Goal: Find specific page/section: Find specific page/section

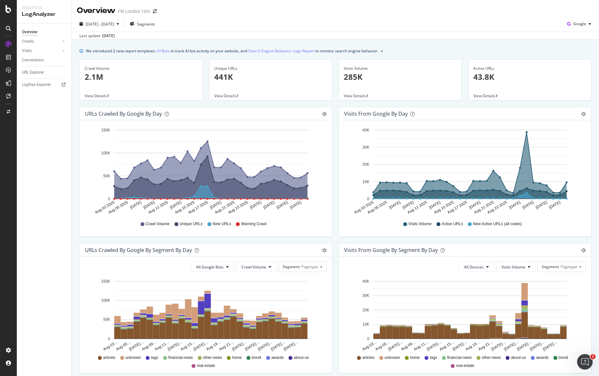
click at [40, 68] on div "URL Explorer" at bounding box center [46, 72] width 49 height 9
click at [40, 72] on div "URL Explorer" at bounding box center [33, 72] width 22 height 7
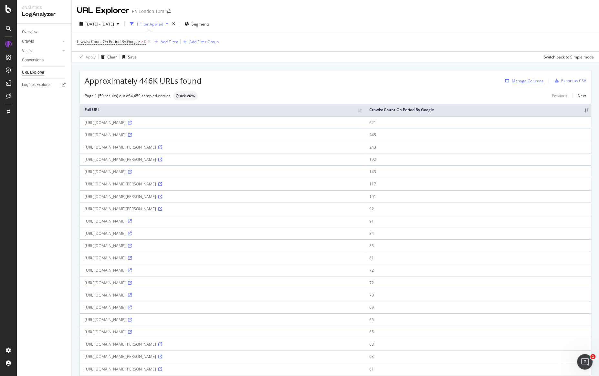
click at [534, 83] on div "Manage Columns" at bounding box center [522, 80] width 41 height 7
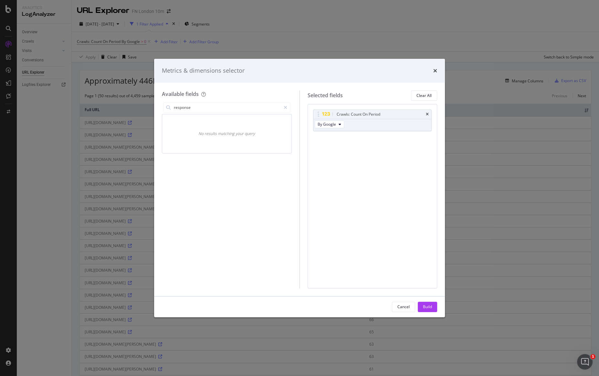
type input "response"
click at [47, 234] on div "Metrics & dimensions selector Available fields response No results matching you…" at bounding box center [299, 188] width 599 height 376
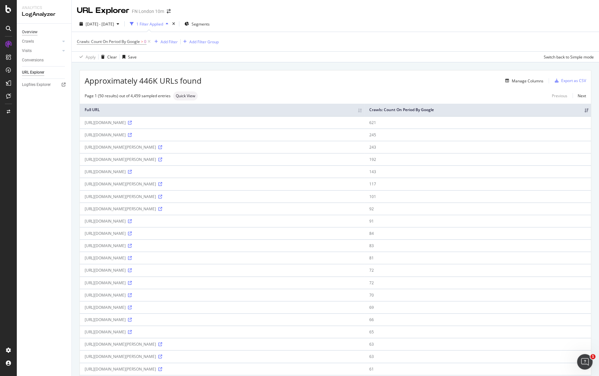
click at [31, 32] on div "Overview" at bounding box center [29, 32] width 15 height 7
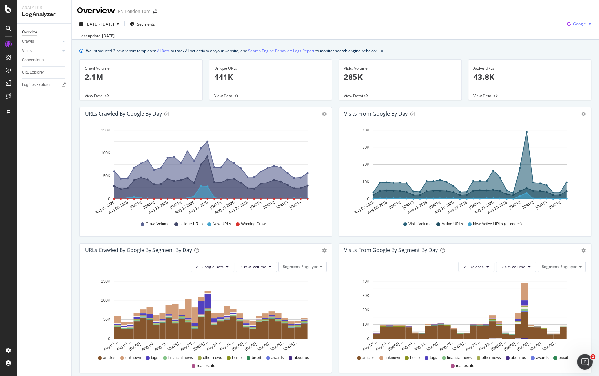
click at [574, 22] on span "Google" at bounding box center [579, 23] width 13 height 5
click at [563, 63] on span at bounding box center [561, 61] width 8 height 8
